Goal: Information Seeking & Learning: Learn about a topic

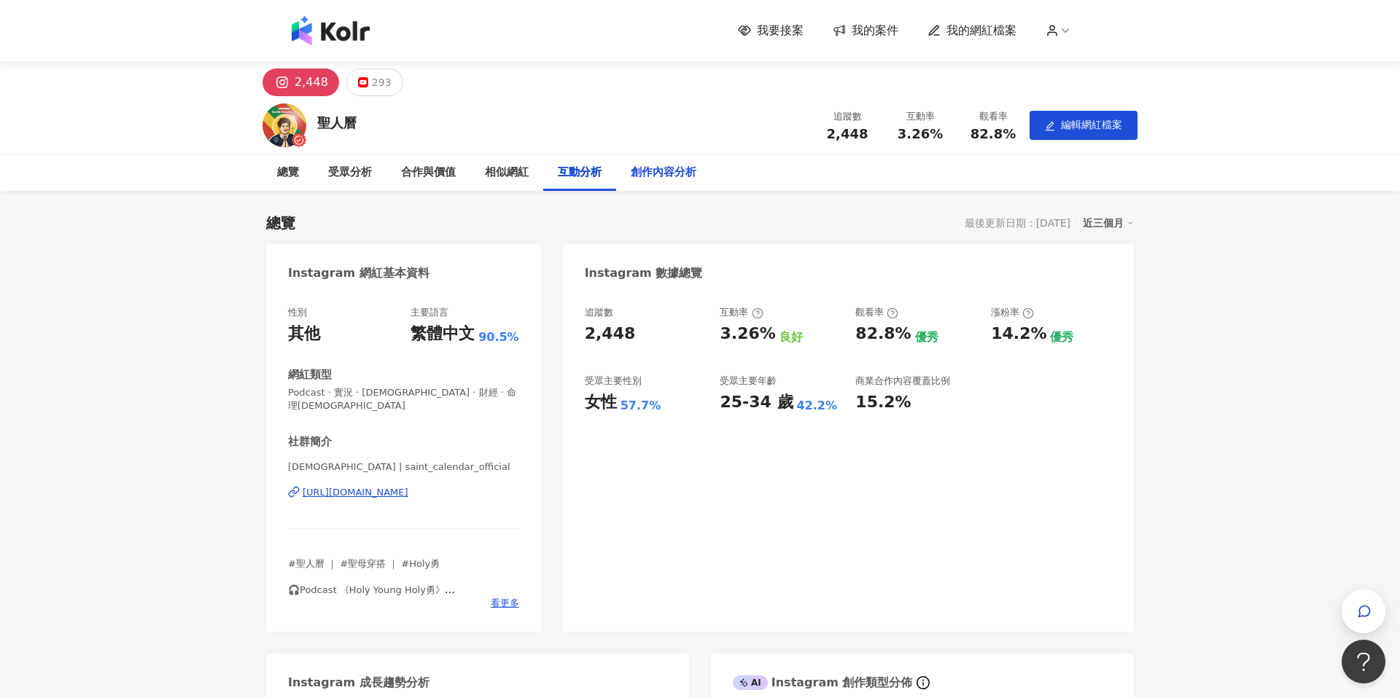
click at [653, 174] on div "創作內容分析" at bounding box center [664, 172] width 66 height 17
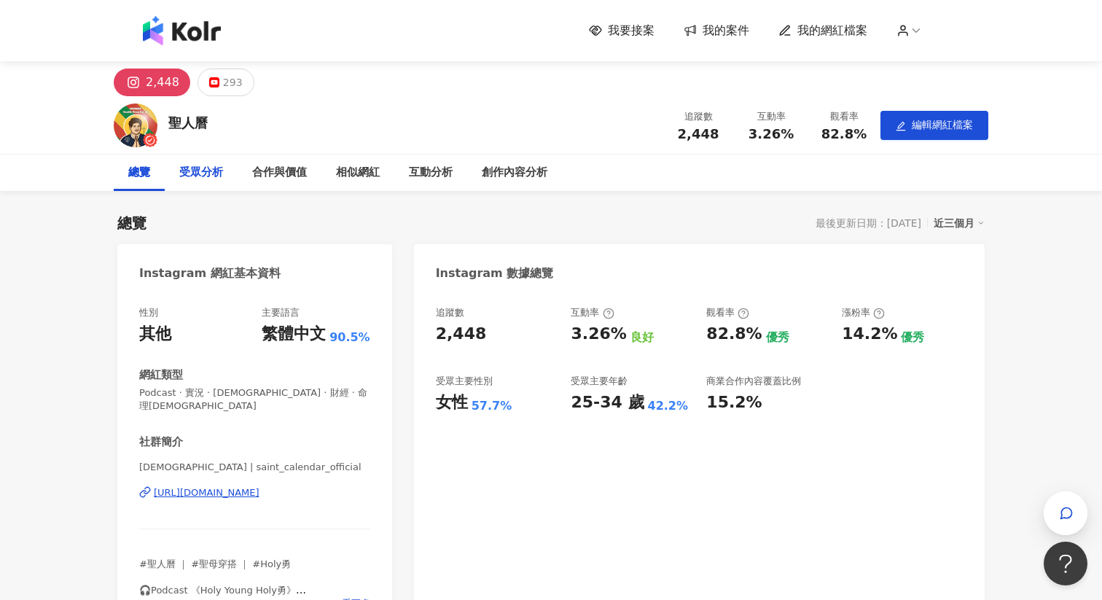
click at [189, 186] on div "受眾分析" at bounding box center [201, 173] width 73 height 36
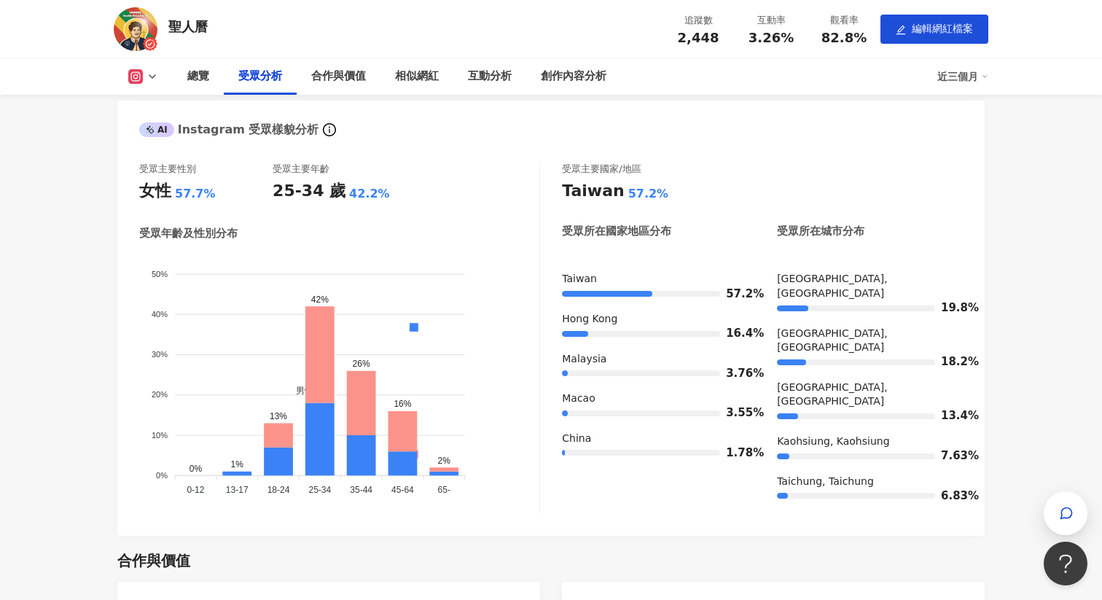
scroll to position [1038, 0]
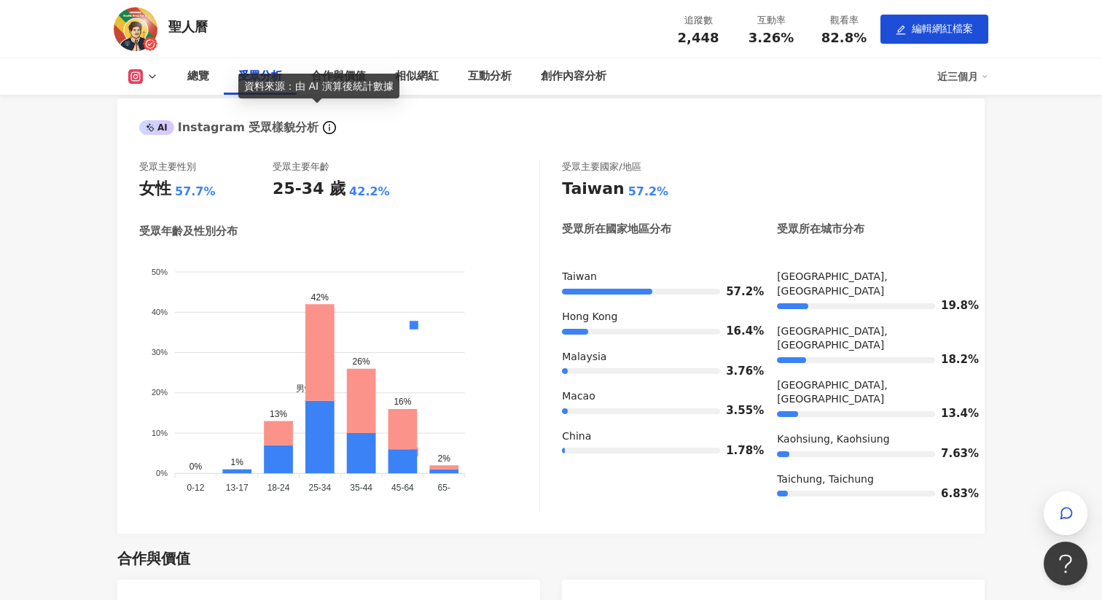
click at [330, 125] on icon "info-circle" at bounding box center [330, 128] width 1 height 7
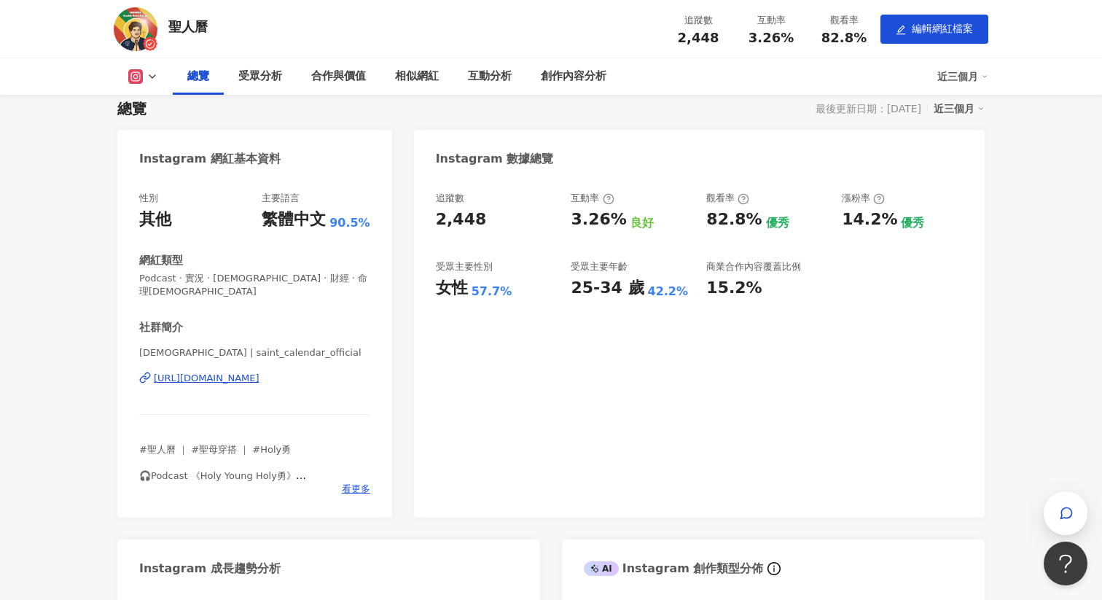
scroll to position [87, 0]
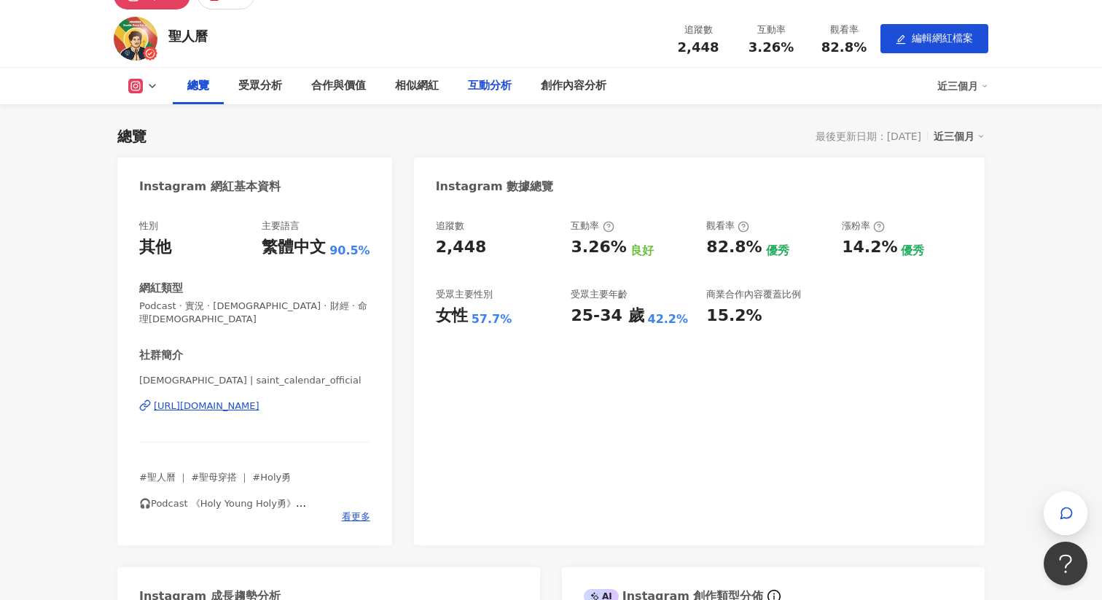
click at [489, 83] on div "互動分析" at bounding box center [490, 85] width 44 height 17
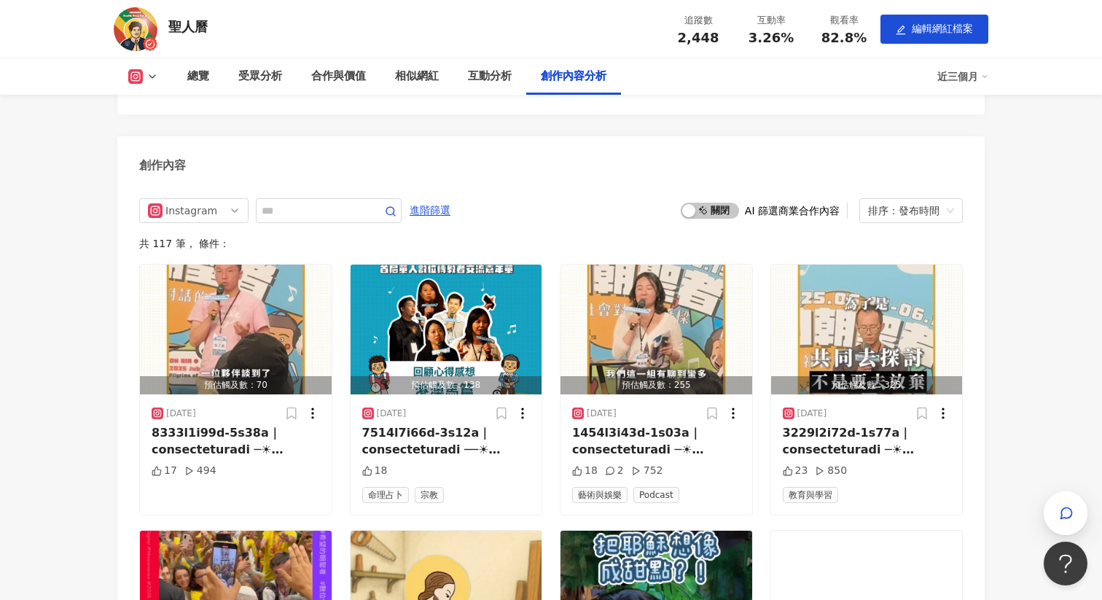
scroll to position [3944, 0]
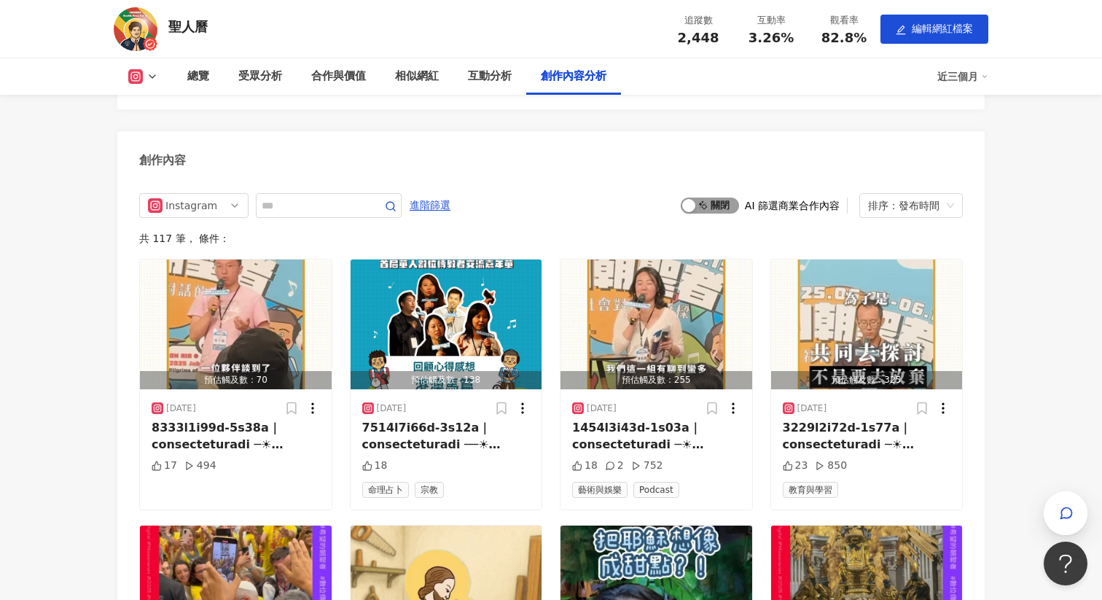
click at [695, 199] on div "button" at bounding box center [688, 205] width 13 height 13
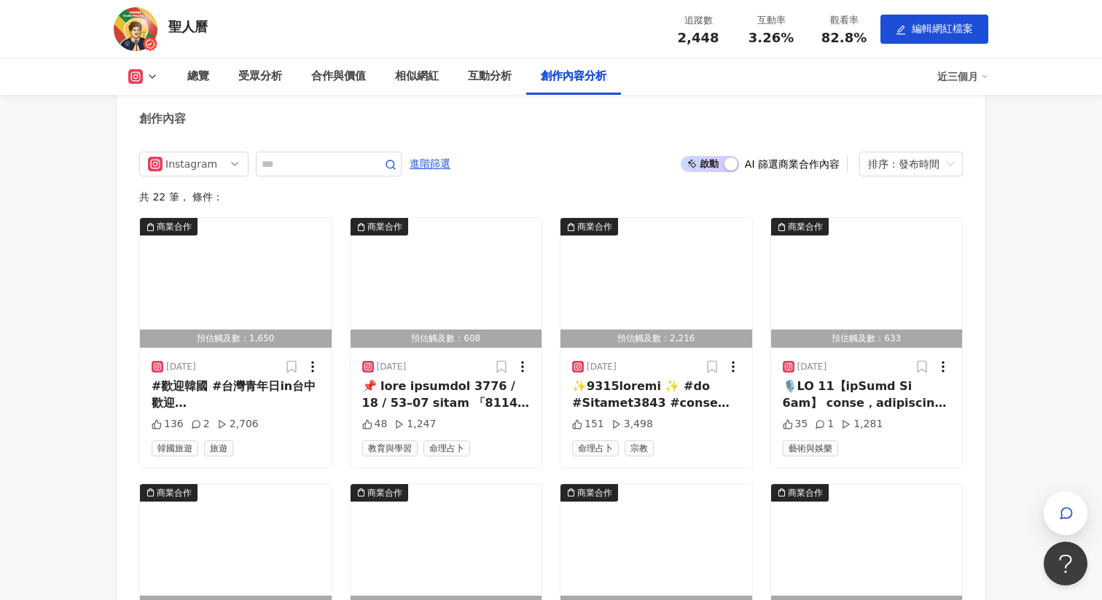
scroll to position [4001, 0]
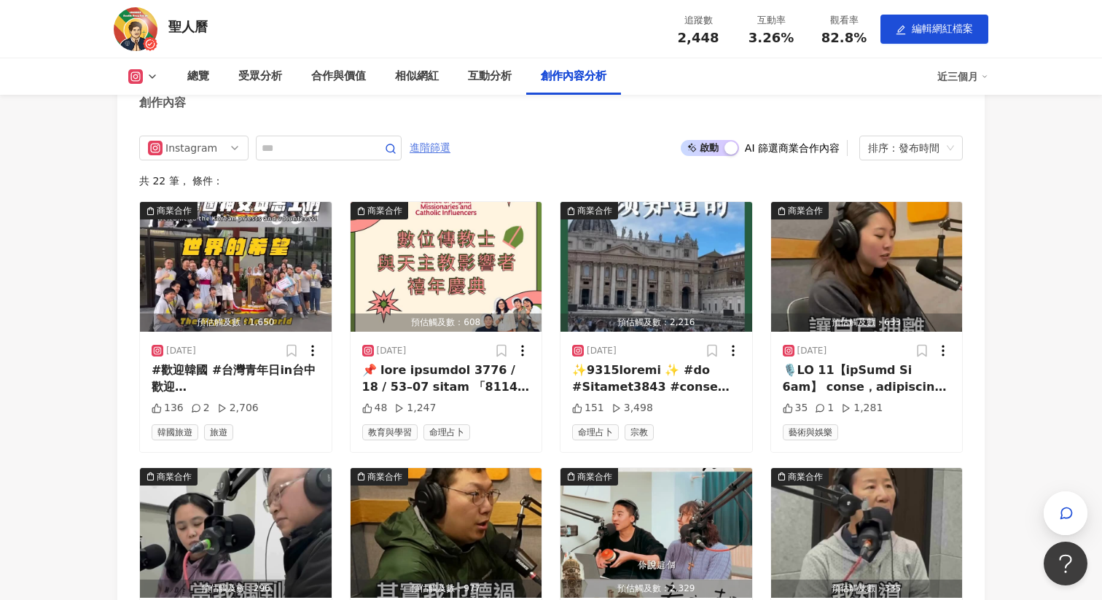
click at [451, 136] on span "進階篩選" at bounding box center [430, 147] width 41 height 23
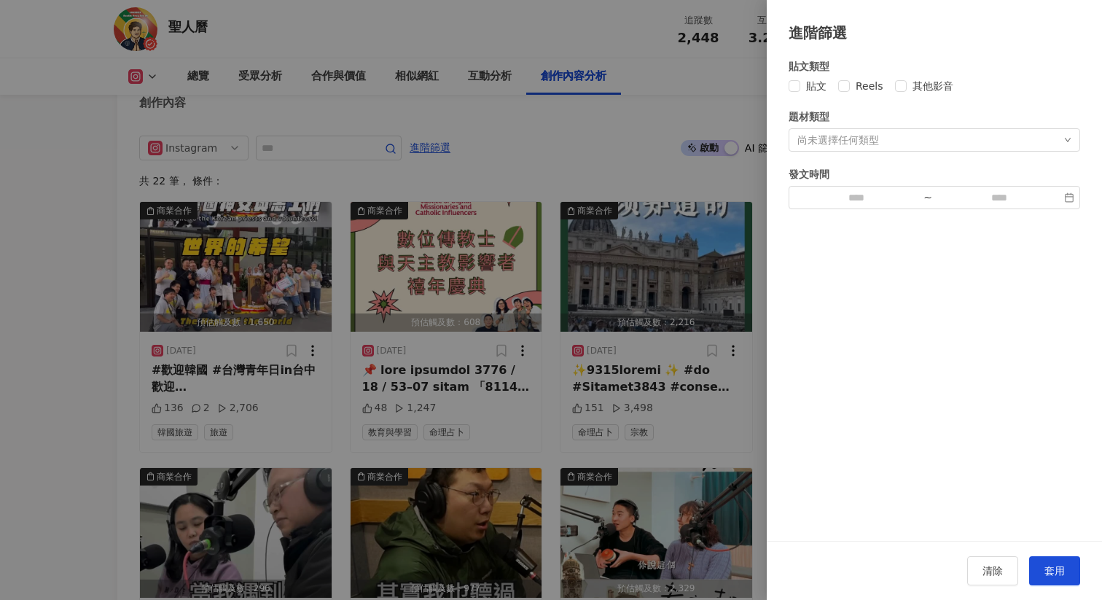
click at [515, 128] on div at bounding box center [551, 300] width 1102 height 600
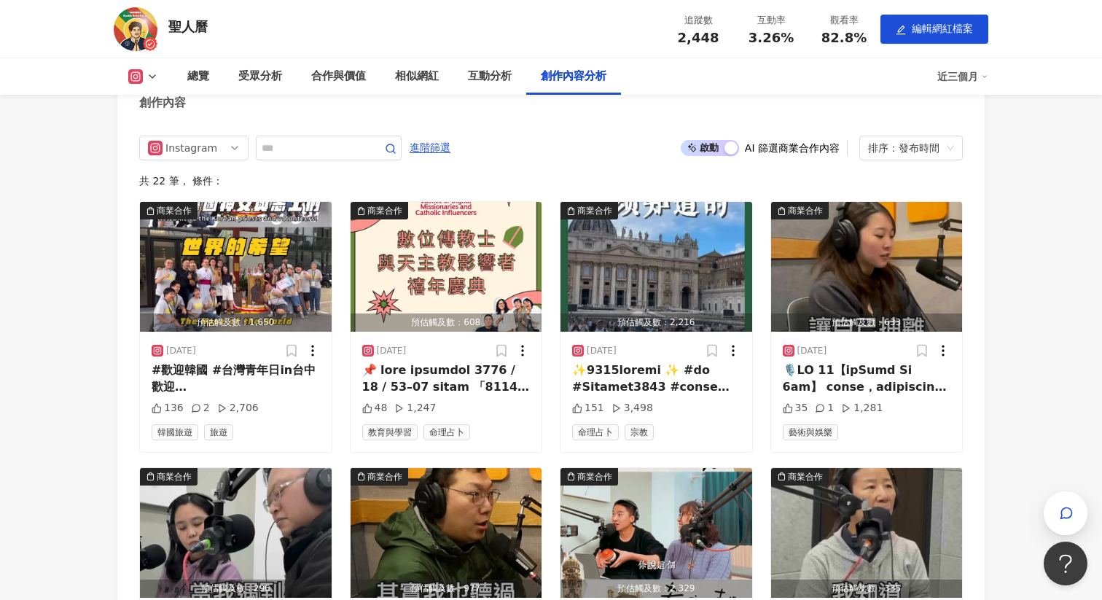
click at [707, 140] on span "啟動 關閉" at bounding box center [710, 148] width 58 height 16
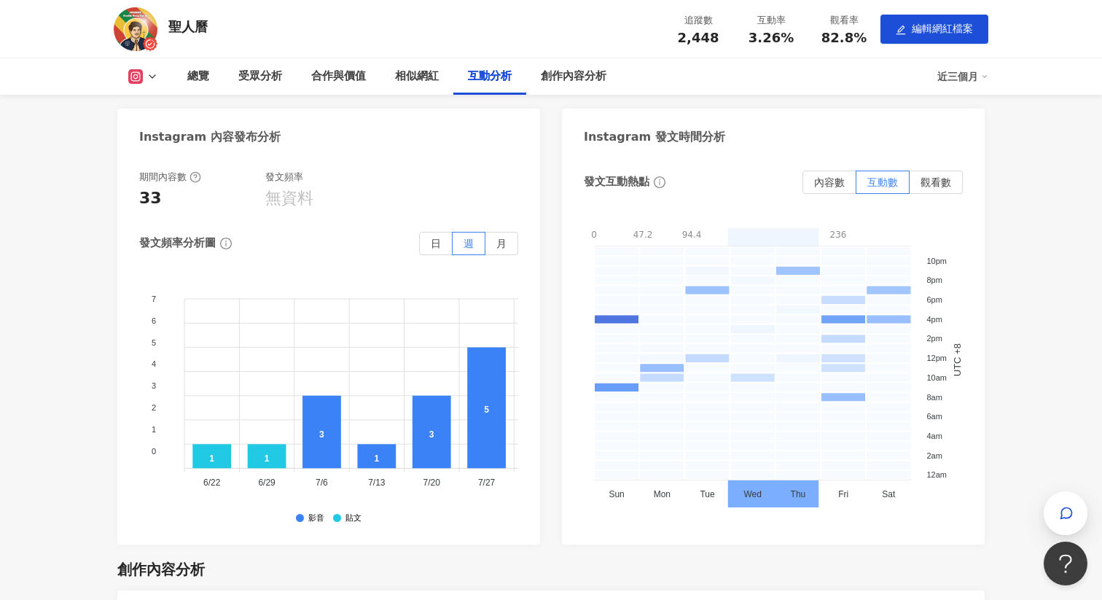
scroll to position [3223, 0]
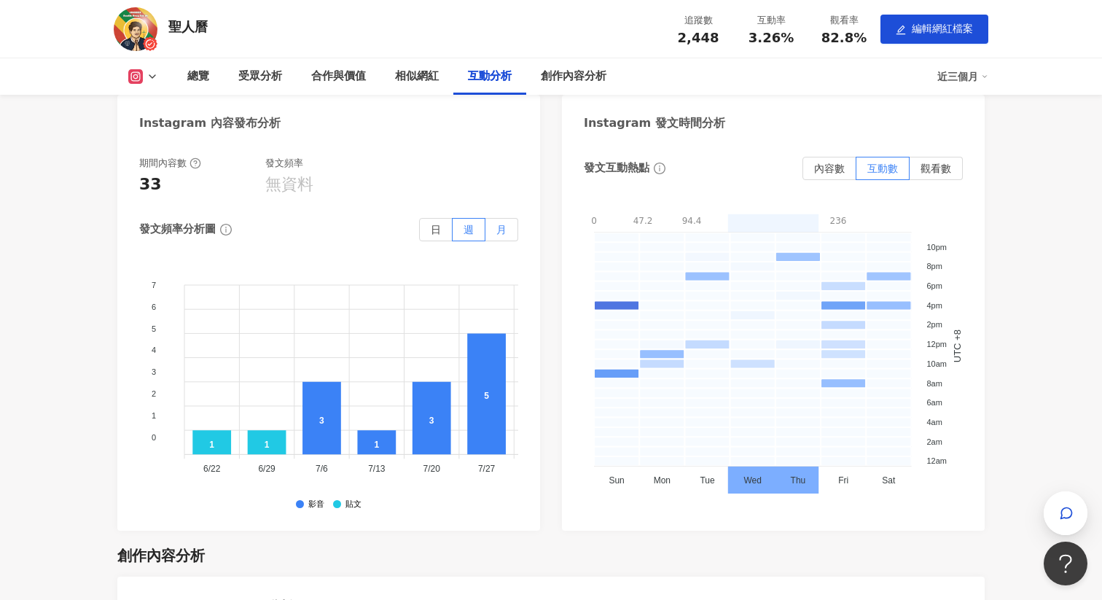
click at [511, 218] on label "月" at bounding box center [502, 229] width 33 height 23
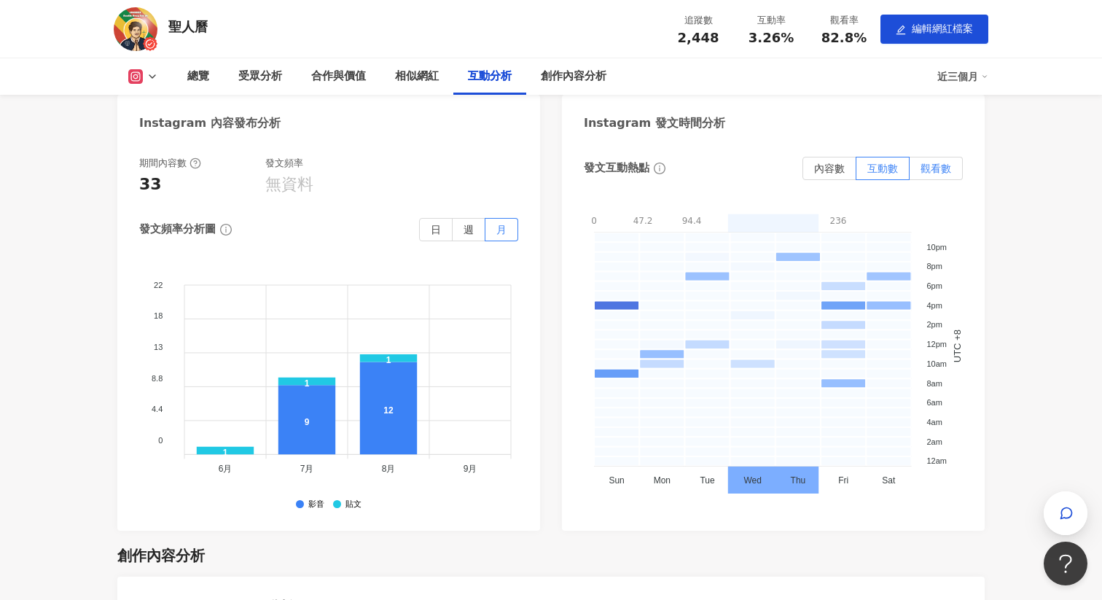
click at [923, 159] on label "觀看數" at bounding box center [936, 168] width 53 height 23
click at [833, 163] on span "內容數" at bounding box center [829, 169] width 31 height 12
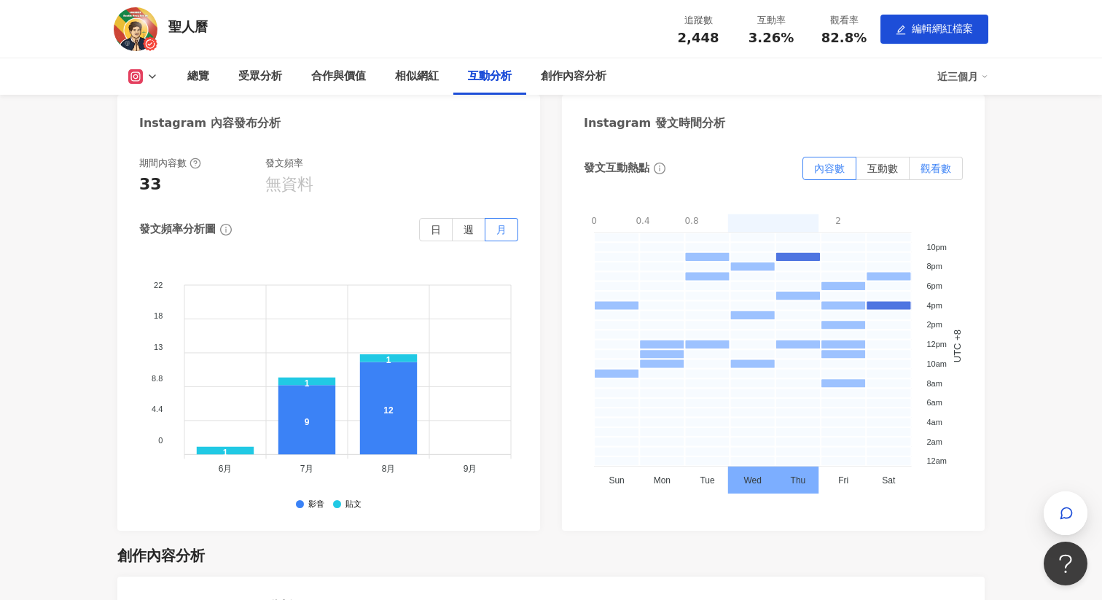
click at [938, 163] on span "觀看數" at bounding box center [936, 169] width 31 height 12
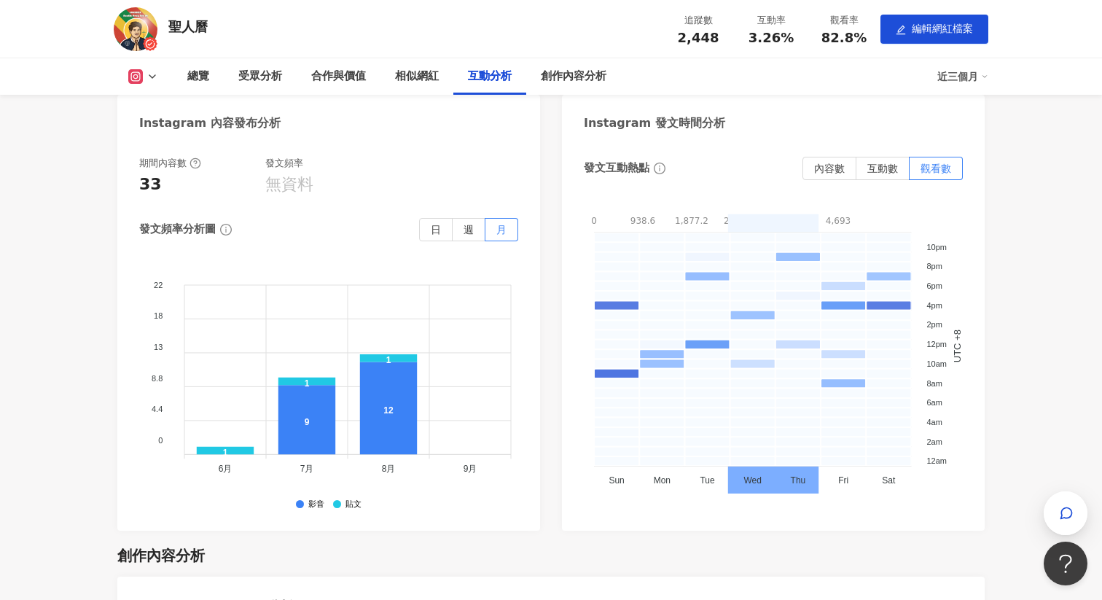
click at [889, 166] on div "發文互動熱點 內容數 互動數 觀看數 0 938.6 1,877.2 2,815.8 3,754.4 4,693 0 - 938.6 938.6 - 1877…" at bounding box center [773, 333] width 379 height 353
click at [892, 163] on span "互動數" at bounding box center [883, 169] width 31 height 12
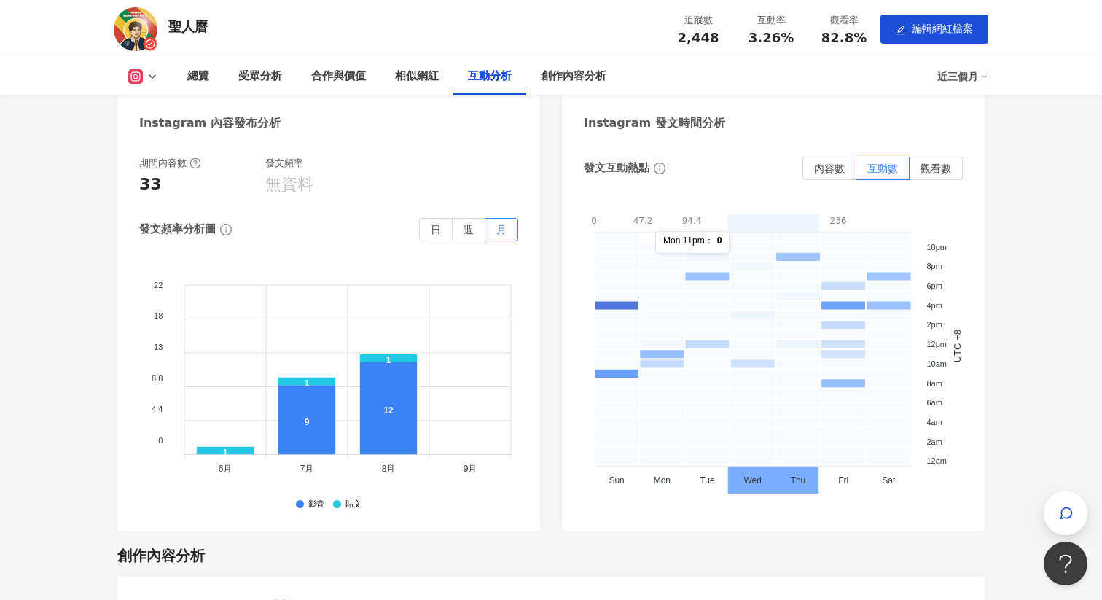
scroll to position [3241, 0]
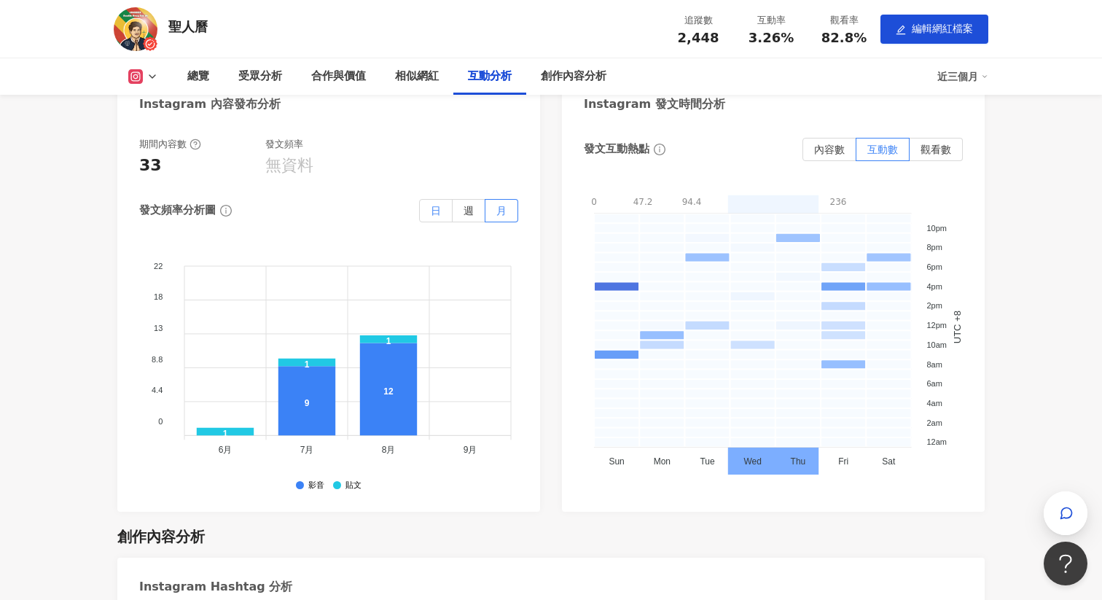
click at [435, 202] on label "日" at bounding box center [436, 210] width 34 height 23
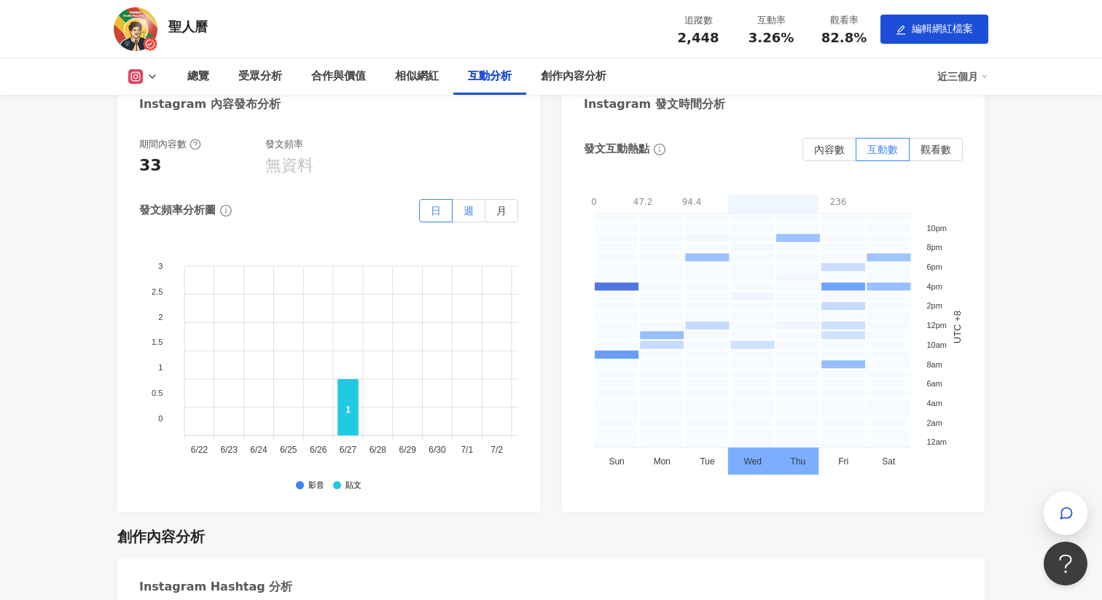
click at [479, 201] on label "週" at bounding box center [469, 210] width 33 height 23
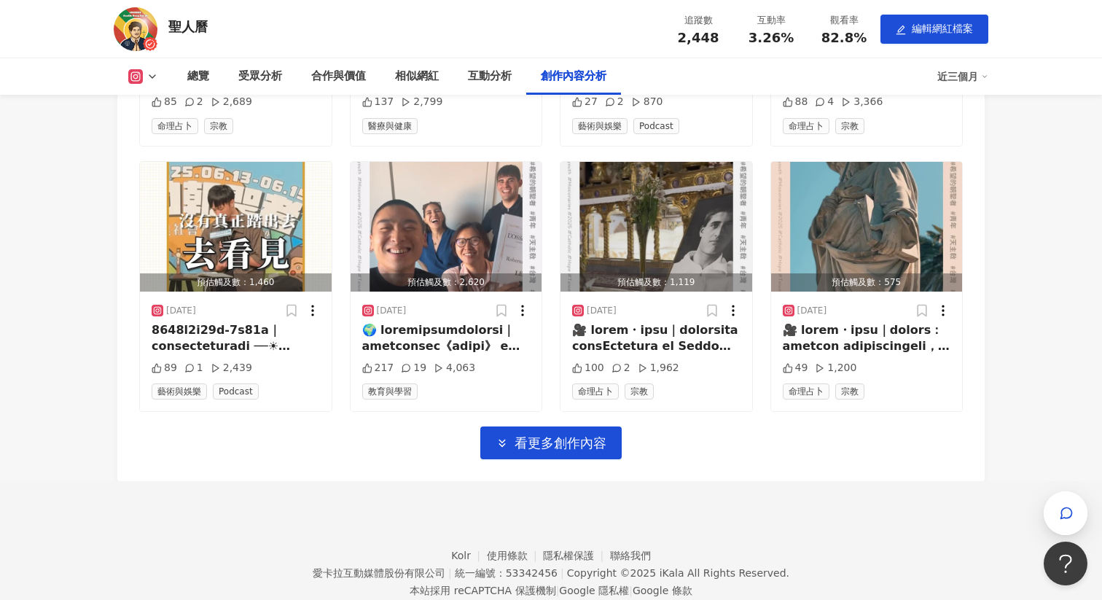
scroll to position [4600, 0]
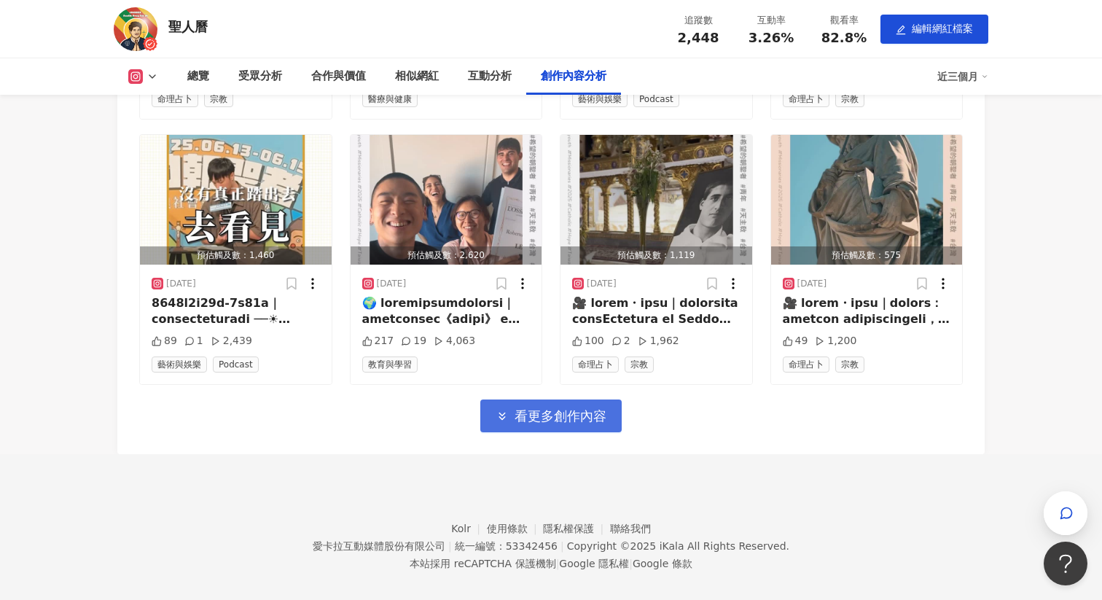
click at [570, 410] on button "看更多創作內容" at bounding box center [550, 416] width 141 height 33
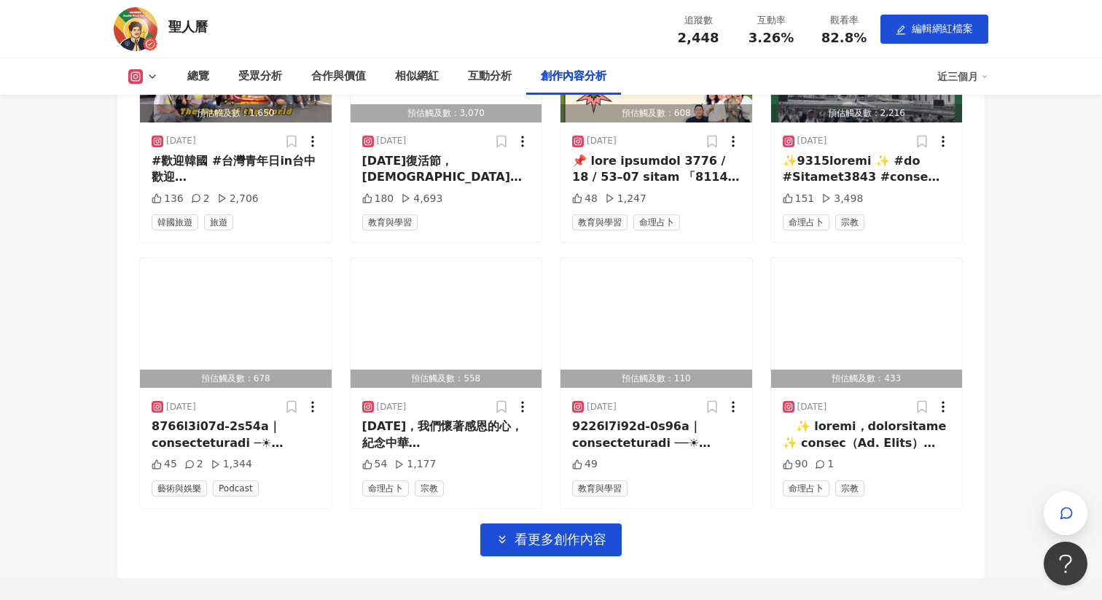
scroll to position [5320, 0]
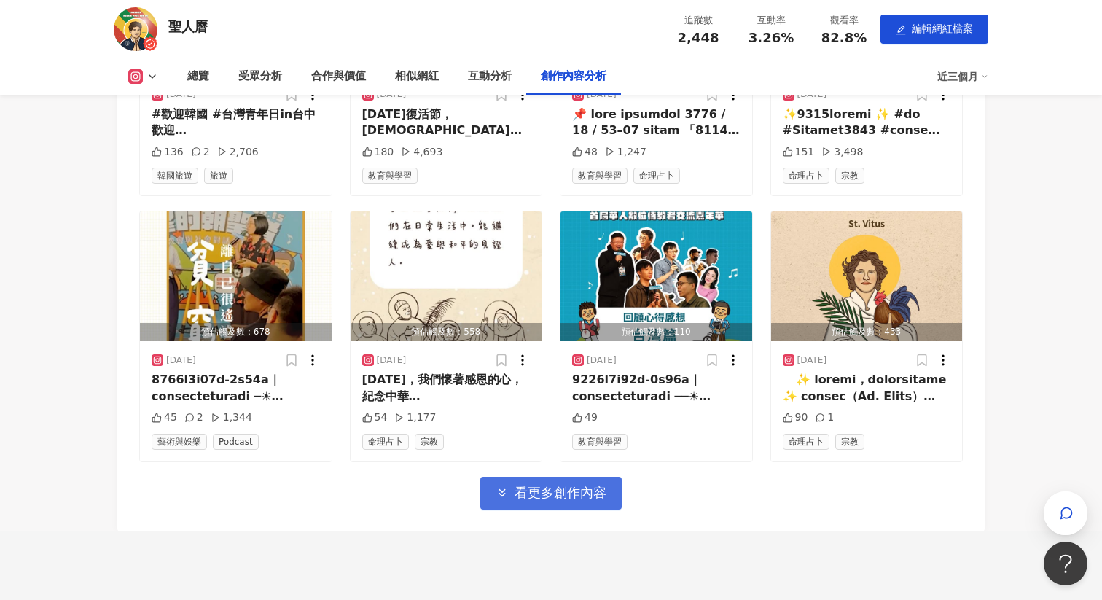
click at [561, 485] on span "看更多創作內容" at bounding box center [561, 493] width 92 height 16
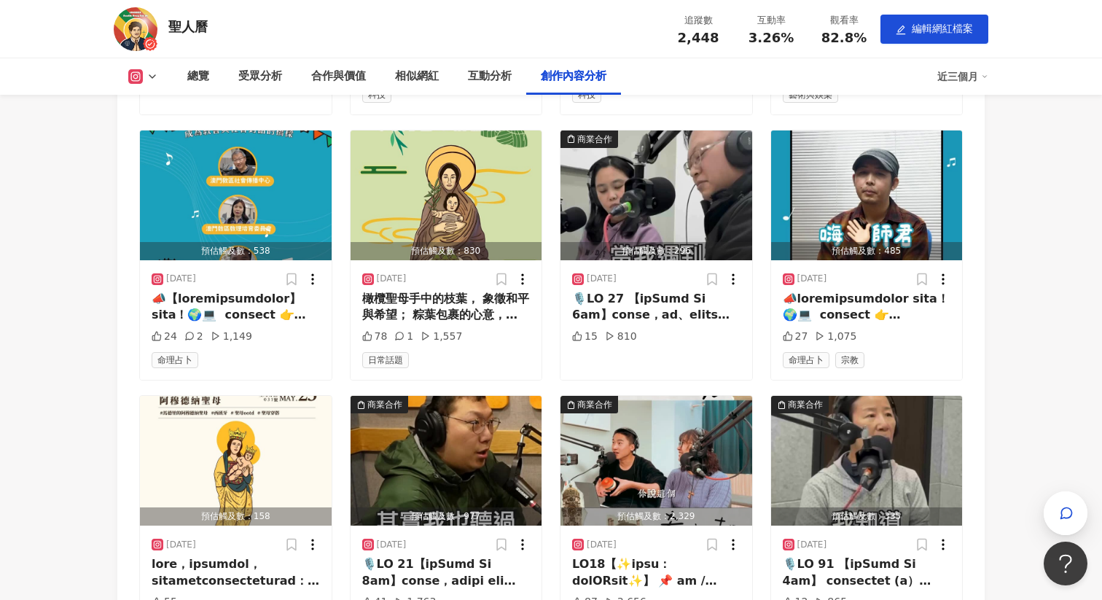
scroll to position [6194, 0]
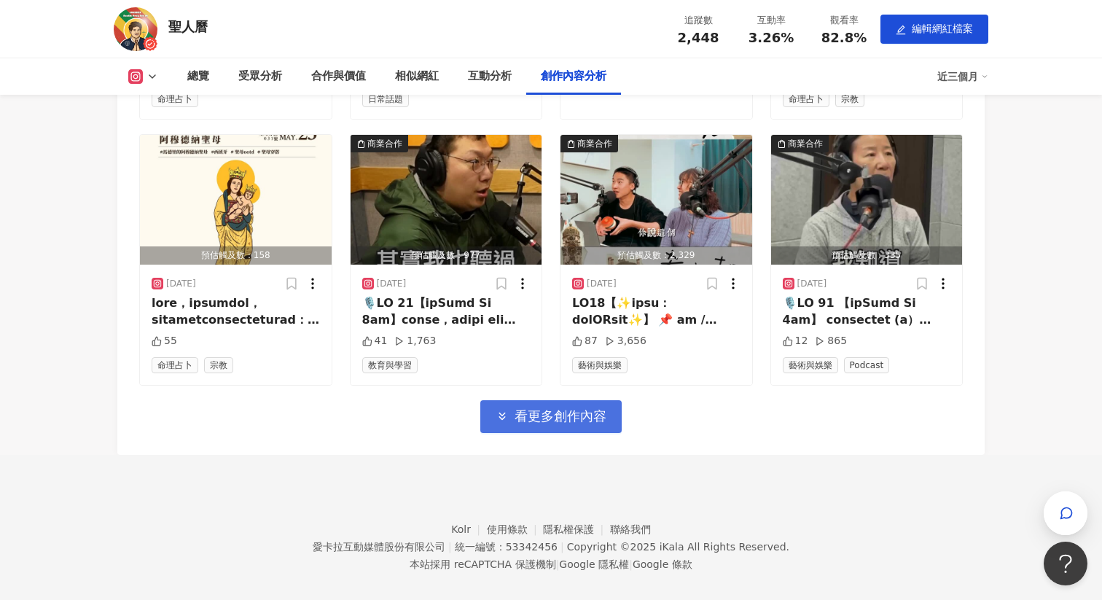
click at [550, 415] on button "看更多創作內容" at bounding box center [550, 416] width 141 height 33
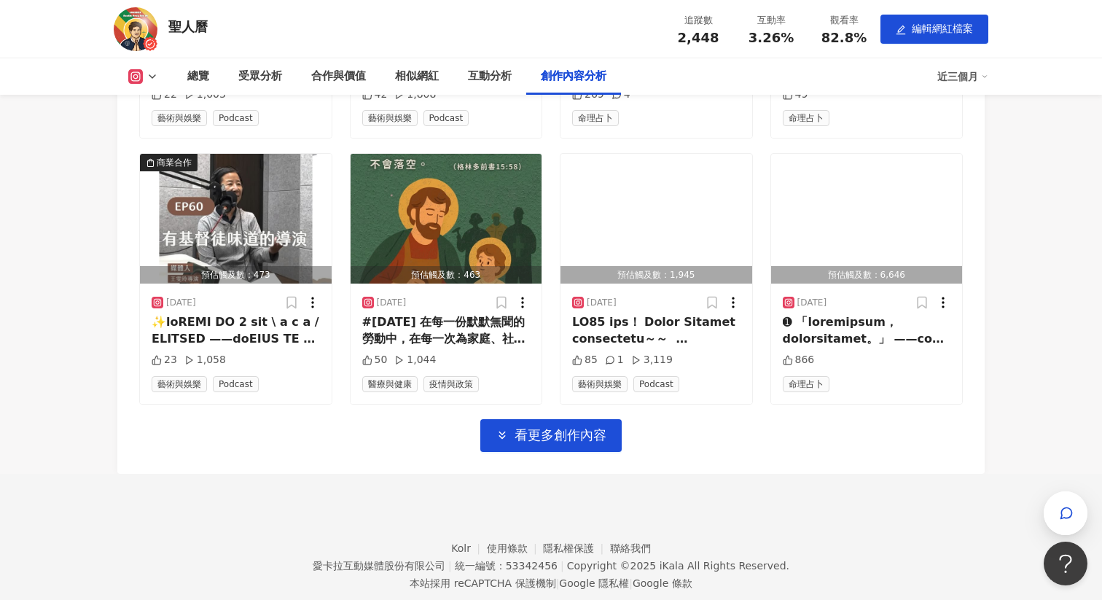
scroll to position [6990, 0]
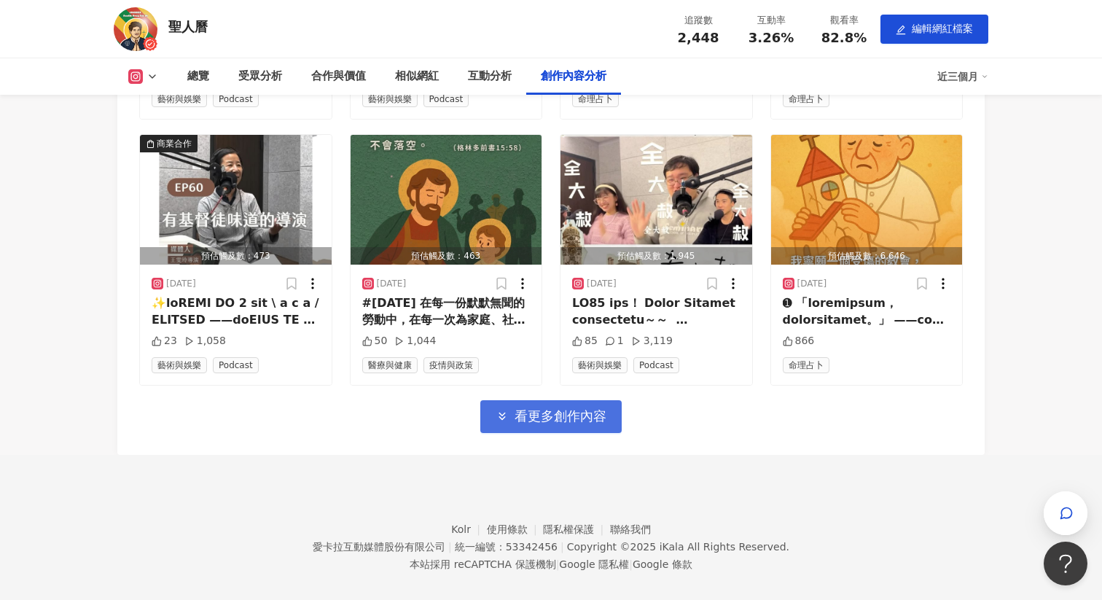
click at [537, 408] on span "看更多創作內容" at bounding box center [561, 416] width 92 height 16
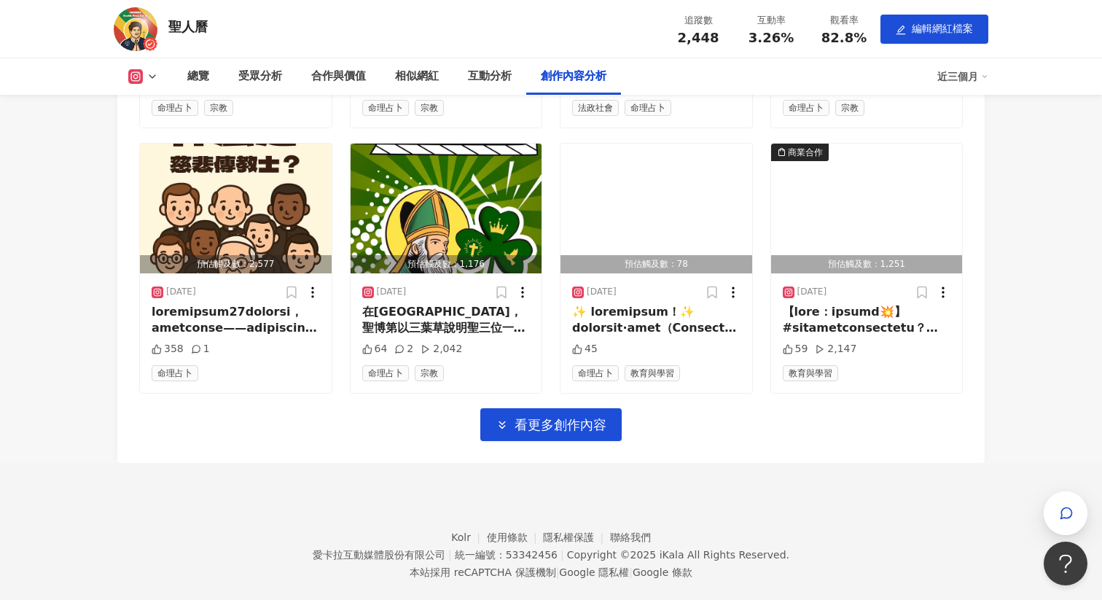
scroll to position [7787, 0]
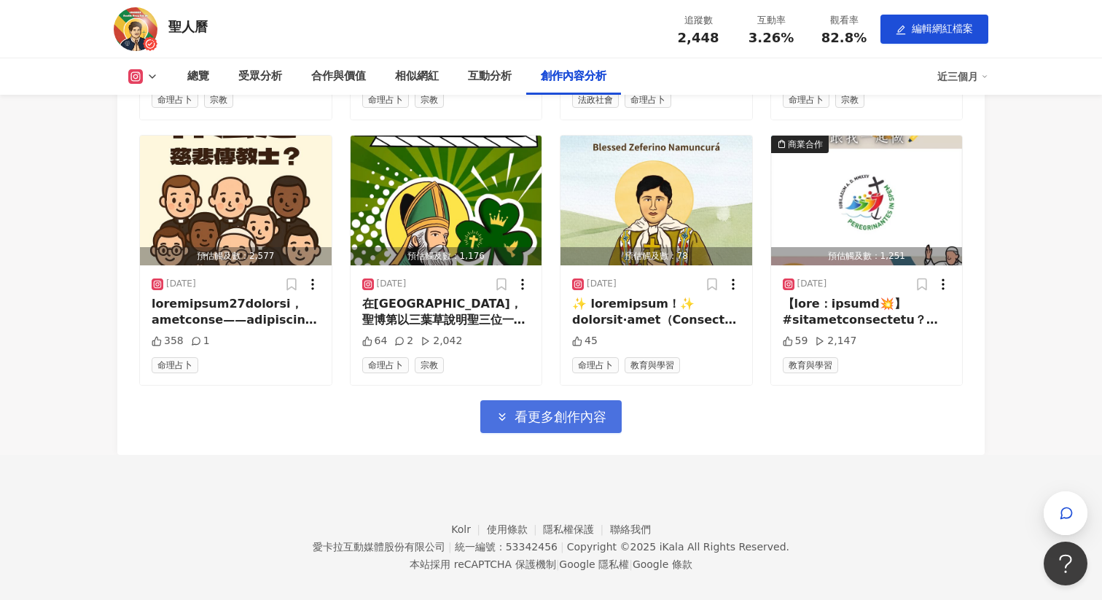
click at [570, 409] on span "看更多創作內容" at bounding box center [561, 417] width 92 height 16
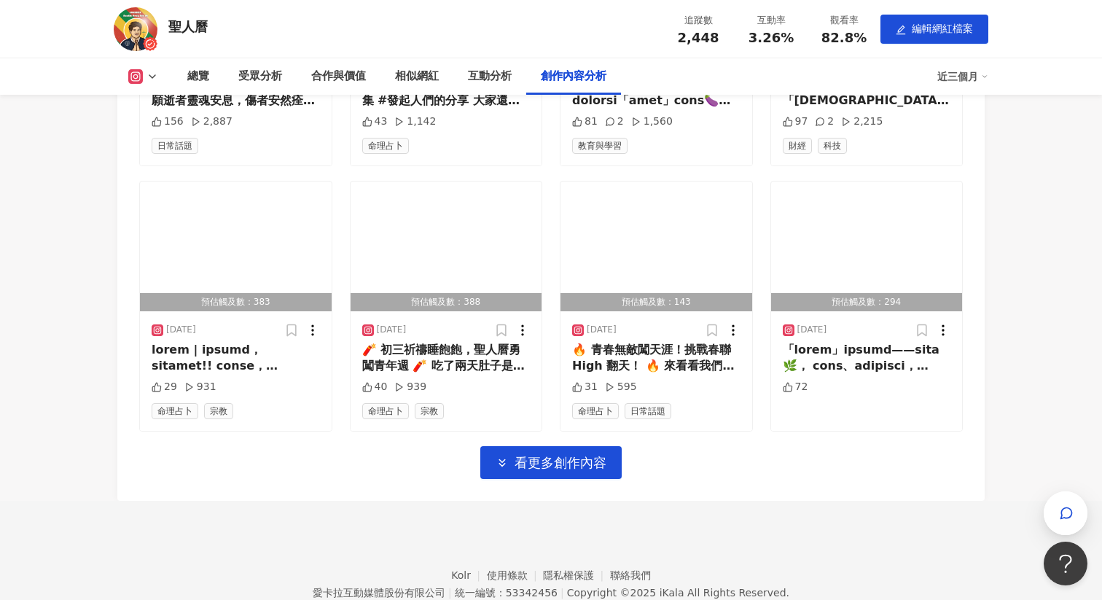
scroll to position [8548, 0]
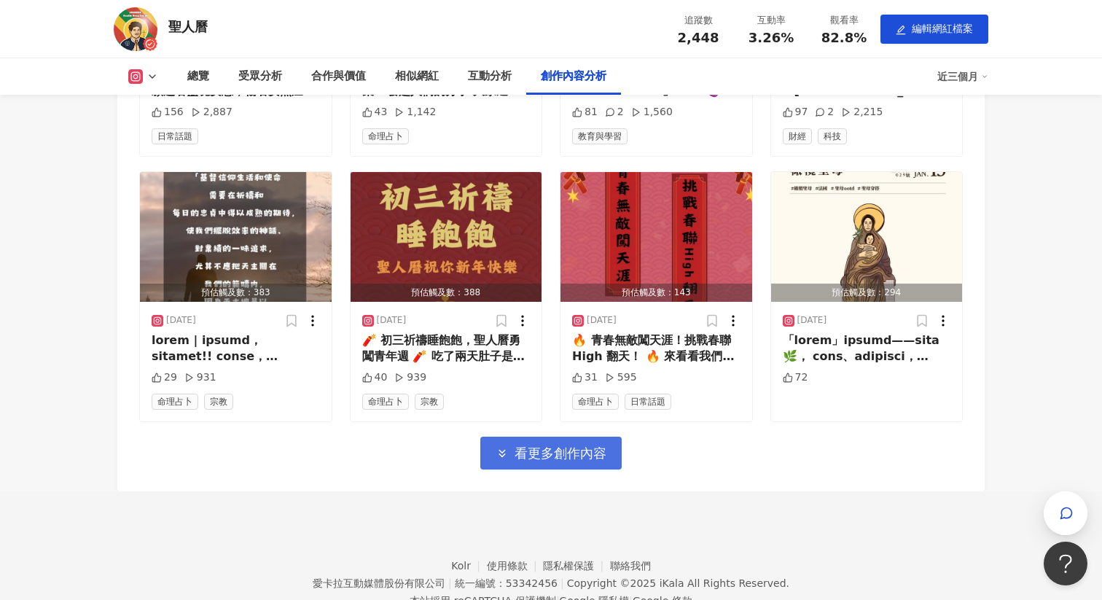
click at [505, 447] on icon "button" at bounding box center [502, 453] width 13 height 13
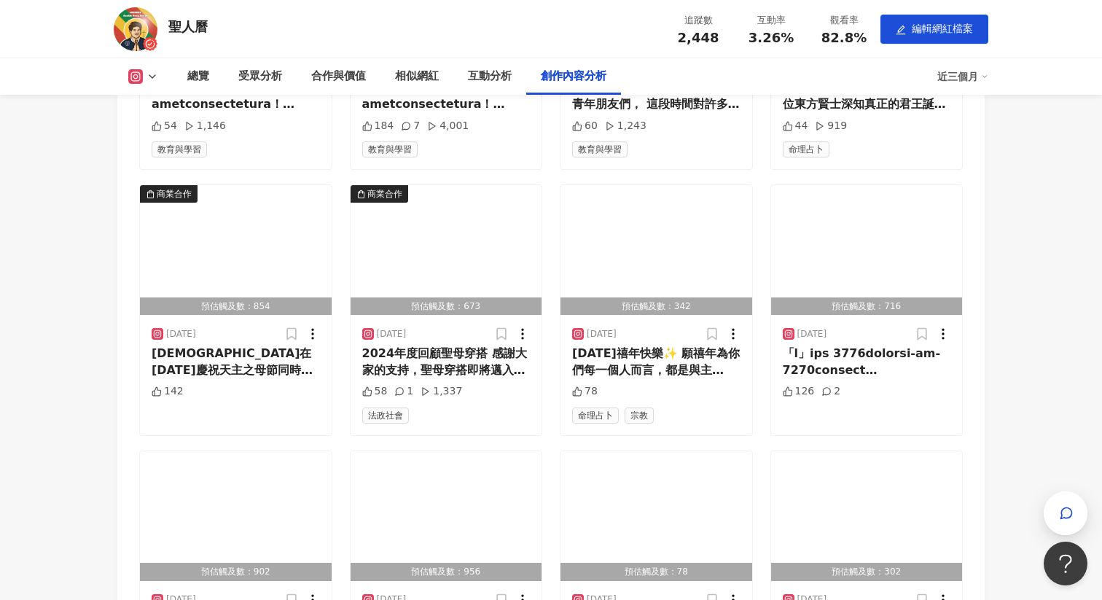
scroll to position [9382, 0]
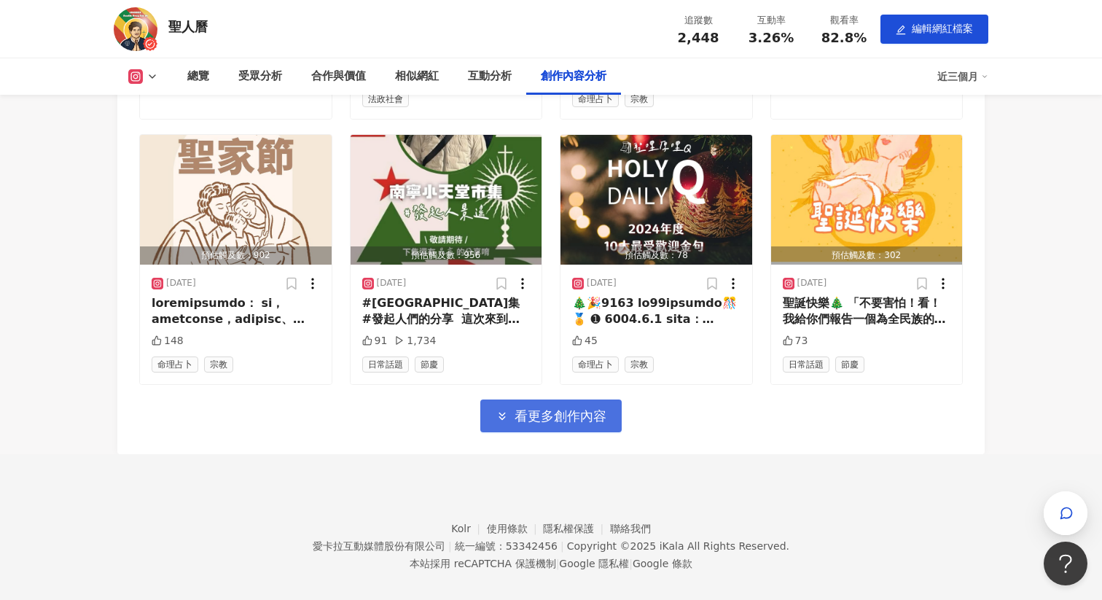
click at [504, 410] on icon "button" at bounding box center [502, 416] width 13 height 13
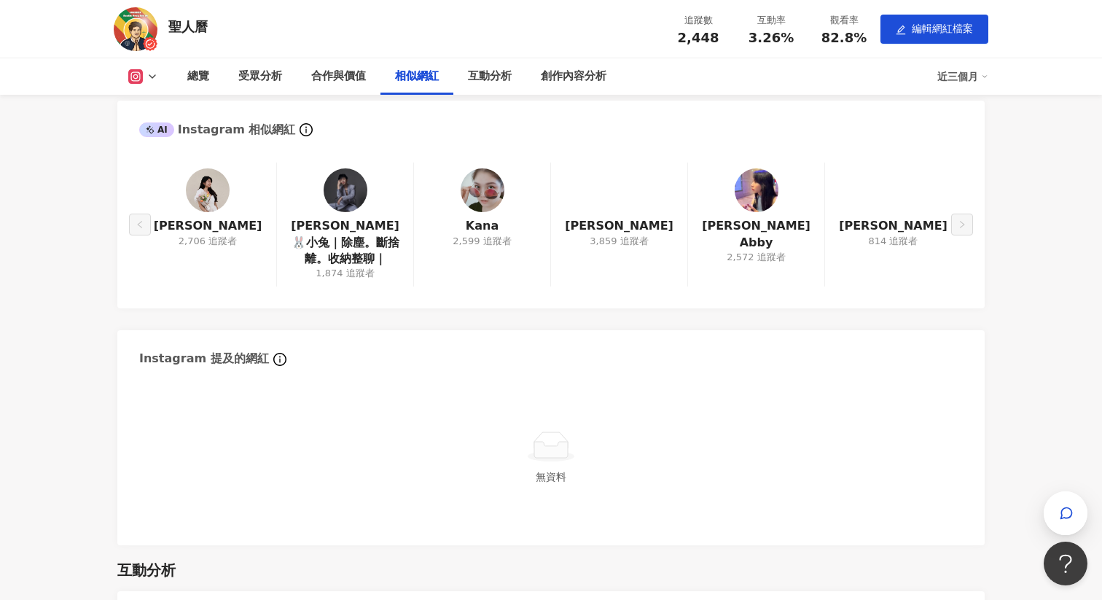
scroll to position [1815, 0]
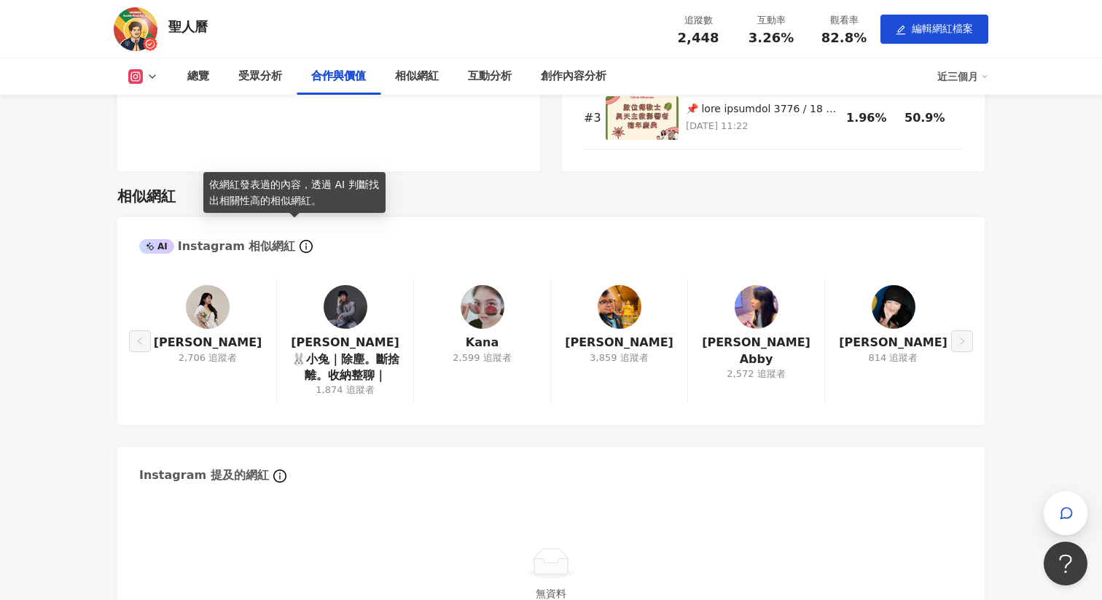
click at [300, 240] on icon "info-circle" at bounding box center [306, 246] width 13 height 13
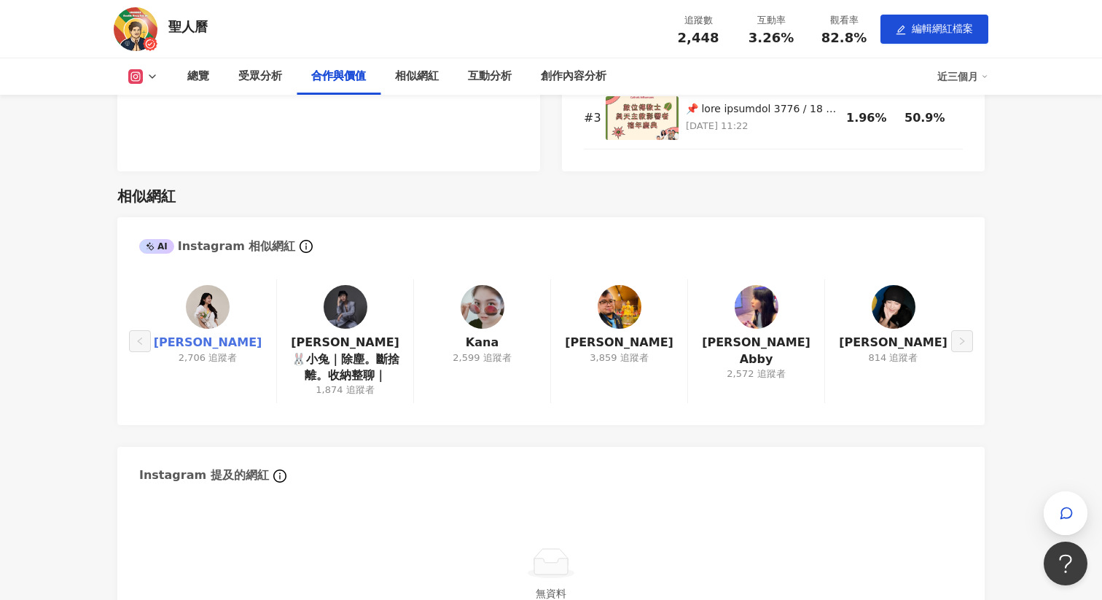
click at [220, 335] on link "易純靖" at bounding box center [208, 343] width 109 height 16
click at [621, 335] on link "駱全" at bounding box center [619, 343] width 109 height 16
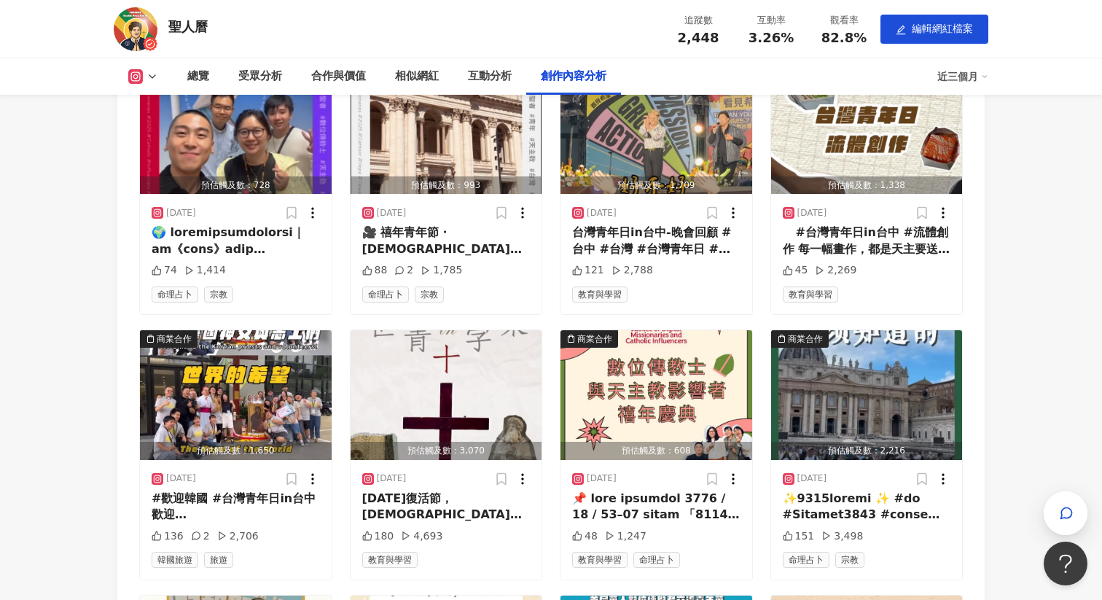
scroll to position [4937, 0]
